Goal: Use online tool/utility: Utilize a website feature to perform a specific function

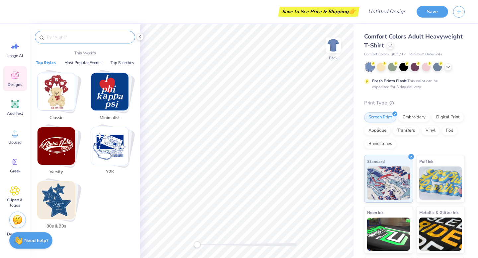
click at [103, 39] on input "text" at bounding box center [88, 37] width 85 height 7
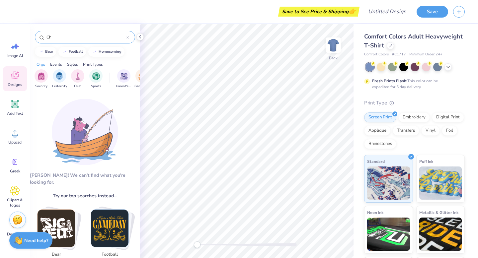
type input "C"
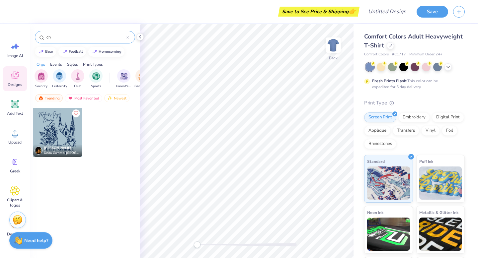
type input "c"
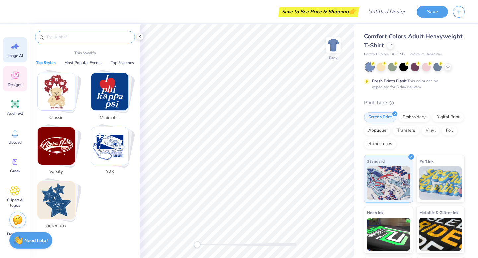
click at [10, 48] on icon at bounding box center [15, 46] width 10 height 10
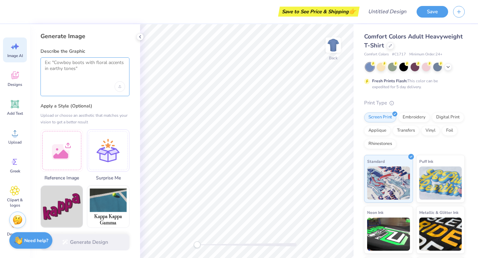
click at [76, 70] on textarea at bounding box center [85, 68] width 80 height 17
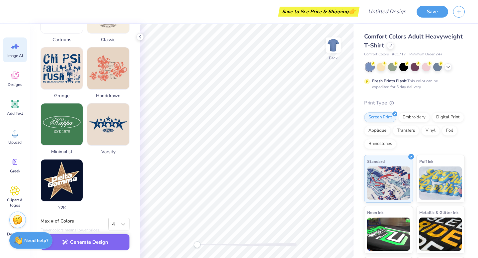
scroll to position [314, 0]
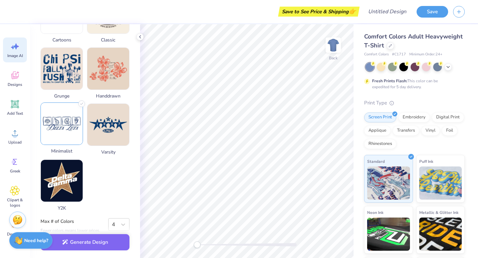
type textarea "cool tshirt design for [DEMOGRAPHIC_DATA] retreat. words [GEOGRAPHIC_DATA][DEMO…"
click at [64, 125] on img at bounding box center [62, 124] width 42 height 42
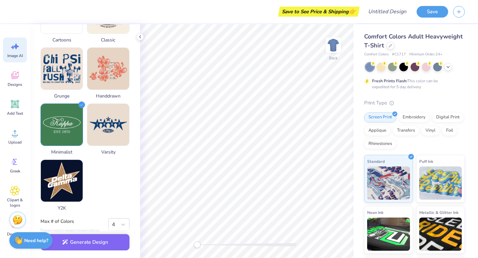
scroll to position [322, 0]
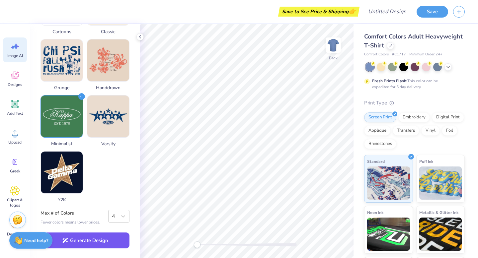
click at [102, 243] on button "Generate Design" at bounding box center [84, 241] width 89 height 16
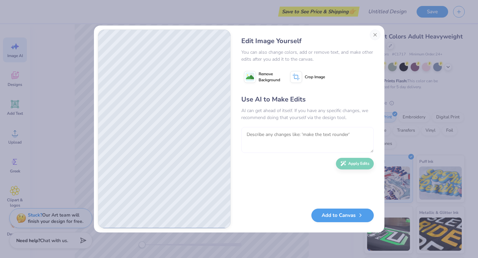
click at [292, 133] on textarea at bounding box center [307, 140] width 132 height 26
type textarea "t"
type textarea "change the symbols to something more [DEMOGRAPHIC_DATA] related."
click at [356, 163] on button "Apply Edits" at bounding box center [355, 162] width 38 height 12
